Goal: Contribute content

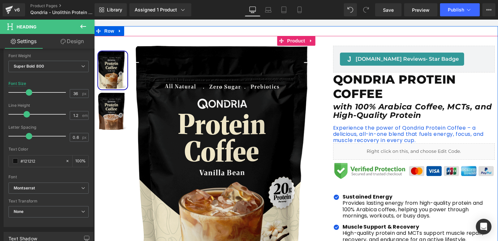
scroll to position [33, 0]
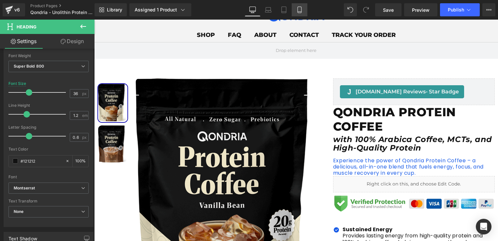
drag, startPoint x: 302, startPoint y: 15, endPoint x: 29, endPoint y: 73, distance: 279.8
click at [302, 15] on link "Mobile" at bounding box center [300, 9] width 16 height 13
type input "24"
type input "100"
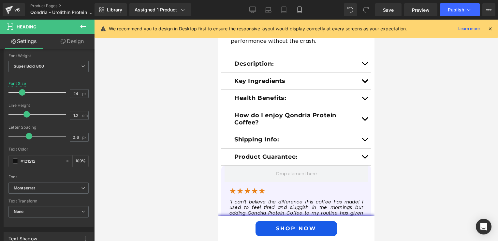
scroll to position [648, 0]
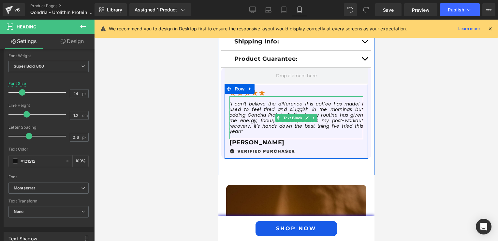
click at [256, 107] on icon "“I can’t believe the difference this coffee has made! I used to feel tired and …" at bounding box center [296, 117] width 134 height 34
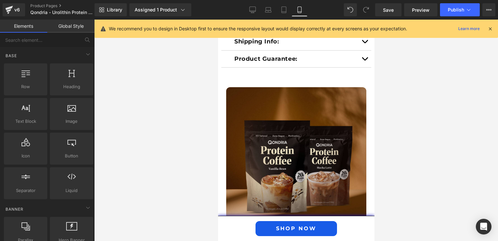
click at [157, 132] on div at bounding box center [296, 130] width 404 height 221
click at [196, 82] on div at bounding box center [296, 130] width 404 height 221
click at [395, 10] on link "Save" at bounding box center [388, 9] width 26 height 13
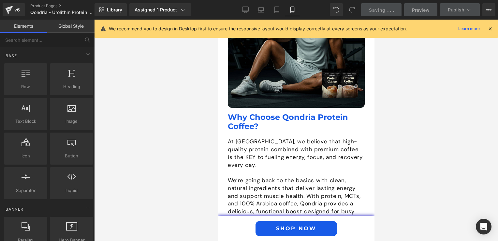
scroll to position [1137, 0]
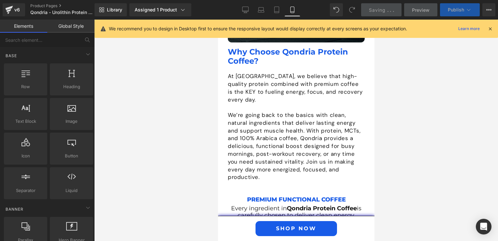
click at [451, 9] on span "Publish" at bounding box center [456, 9] width 16 height 5
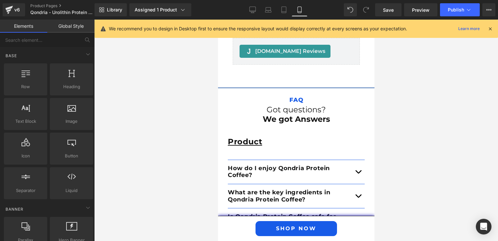
scroll to position [1789, 0]
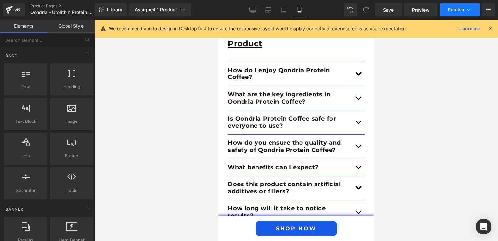
click at [449, 7] on span "Publish" at bounding box center [456, 9] width 16 height 5
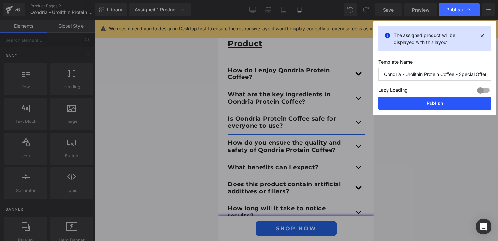
click at [430, 100] on button "Publish" at bounding box center [435, 103] width 113 height 13
